Goal: Find specific page/section: Find specific page/section

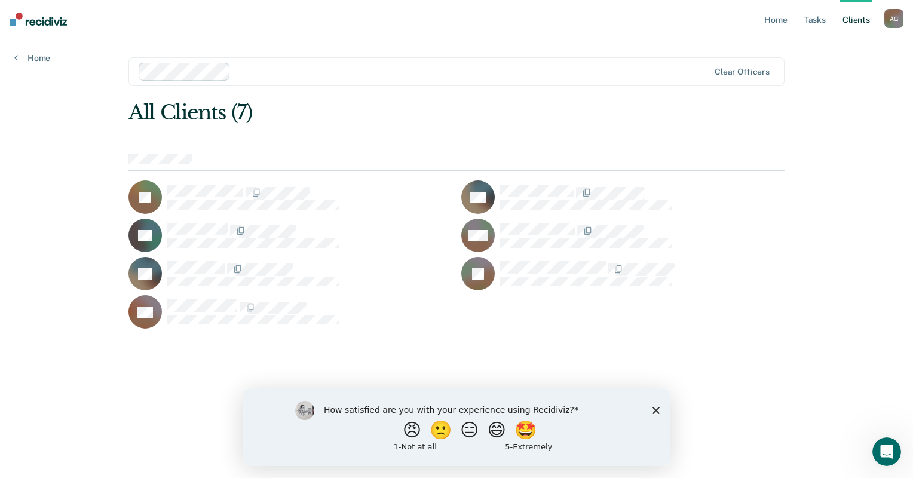
click at [653, 408] on polygon "Close survey" at bounding box center [656, 409] width 7 height 7
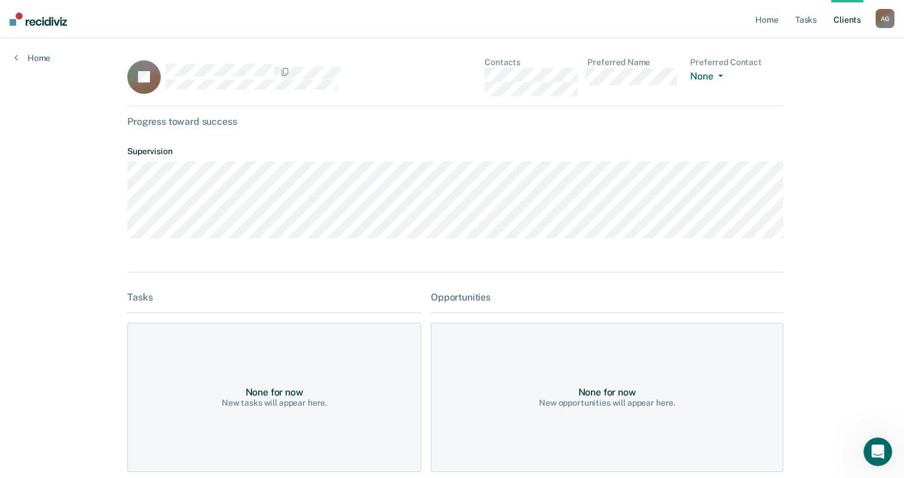
click at [30, 65] on div "Home Tasks Client s [PERSON_NAME] Profile How it works Log Out Home JR Contacts…" at bounding box center [452, 311] width 904 height 622
click at [30, 54] on link "Home" at bounding box center [32, 58] width 36 height 11
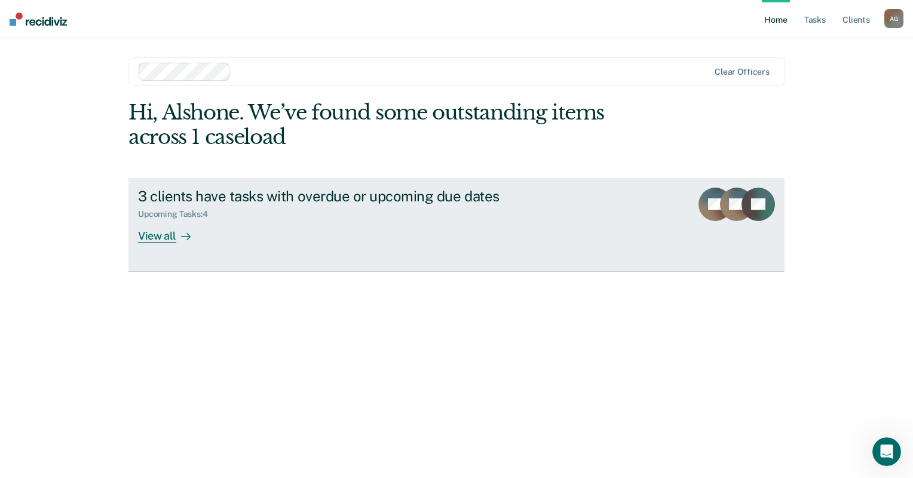
click at [175, 238] on div "View all" at bounding box center [171, 230] width 67 height 23
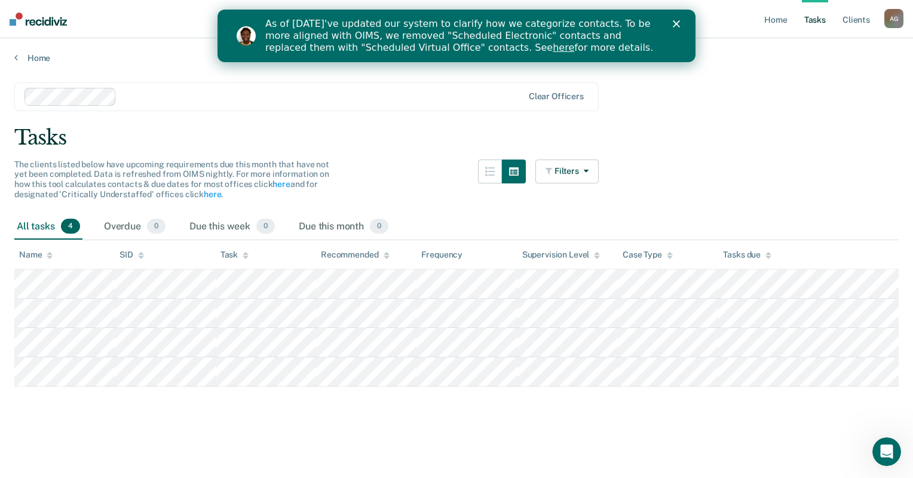
click at [262, 127] on div "Tasks" at bounding box center [456, 138] width 885 height 25
